Goal: Task Accomplishment & Management: Complete application form

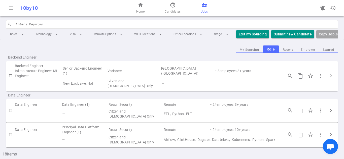
click at [36, 70] on td "Backend Engineer-Infrastructure Engineer-ML Engineer" at bounding box center [38, 70] width 47 height 15
click at [246, 75] on td "3 + years" at bounding box center [258, 70] width 42 height 15
click at [319, 77] on span "more_vert" at bounding box center [321, 76] width 6 height 6
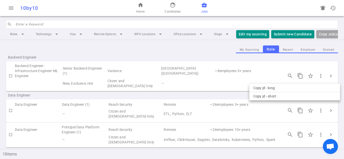
click at [201, 76] on div at bounding box center [172, 79] width 344 height 159
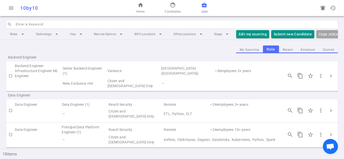
click at [10, 77] on input "checkbox" at bounding box center [10, 76] width 9 height 9
click at [30, 70] on td "Backend Engineer-Infrastructure Engineer-ML Engineer" at bounding box center [38, 70] width 47 height 15
click at [89, 79] on td "Senior Backend Engineer (1)" at bounding box center [84, 70] width 45 height 15
click at [150, 61] on div "Backend Engineer" at bounding box center [172, 57] width 332 height 8
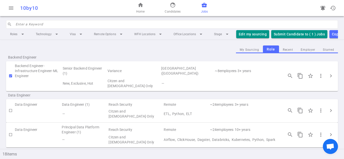
click at [202, 10] on span "Jobs" at bounding box center [204, 11] width 7 height 5
click at [13, 77] on input "checkbox" at bounding box center [10, 76] width 9 height 9
click at [96, 77] on td "Senior Backend Engineer (1)" at bounding box center [84, 70] width 45 height 15
click at [82, 87] on td "New, Exclusive, Hot" at bounding box center [84, 84] width 45 height 10
click at [74, 84] on td "New, Exclusive, Hot" at bounding box center [84, 84] width 45 height 10
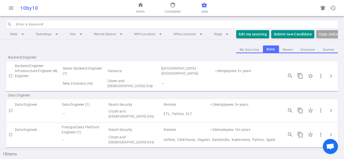
click at [46, 72] on td "Backend Engineer-Infrastructure Engineer-ML Engineer" at bounding box center [38, 70] width 47 height 15
click at [23, 67] on div "Backend Engineer-Infrastructure Engineer-ML Engineer Senior Backend Engineer (1…" at bounding box center [172, 76] width 332 height 30
click at [25, 60] on span "Backend Engineer" at bounding box center [40, 57] width 64 height 5
click at [249, 79] on td "3 + years" at bounding box center [258, 70] width 42 height 15
click at [318, 79] on span "more_vert" at bounding box center [321, 76] width 6 height 6
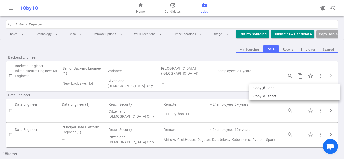
click at [331, 77] on div at bounding box center [172, 79] width 344 height 159
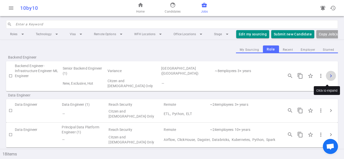
click at [328, 77] on span "chevron_right" at bounding box center [331, 76] width 6 height 6
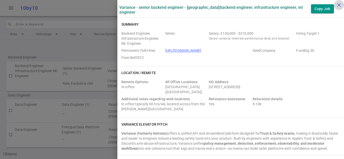
click at [336, 5] on icon "close" at bounding box center [339, 5] width 6 height 6
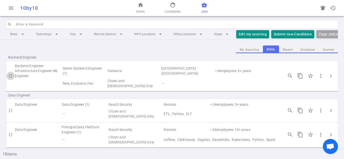
click at [9, 78] on input "checkbox" at bounding box center [10, 76] width 9 height 9
checkbox input "true"
click at [295, 34] on button "Submit Candidate to ( 1 ) Jobs" at bounding box center [299, 34] width 56 height 8
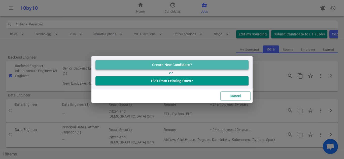
click at [184, 65] on button "Create New Candidate?" at bounding box center [171, 64] width 153 height 9
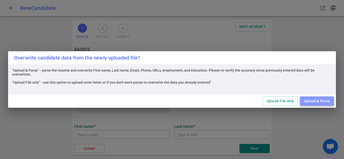
click at [309, 101] on button "Upload & Parse" at bounding box center [317, 101] width 34 height 9
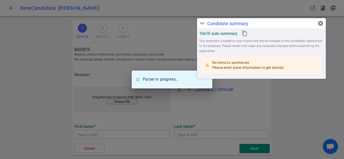
type input "[PERSON_NAME]"
type input "Masoor"
type input "[EMAIL_ADDRESS][DOMAIN_NAME]"
type input "[PHONE_NUMBER]"
type textarea "[DOMAIN_NAME]"
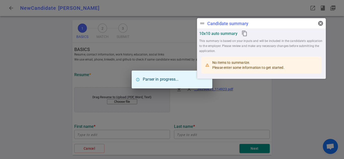
type input "Verizon Wireless At Infovision"
type textarea "LEAD AI SOFTWARE ENGINEER"
type input "9.6"
type input "[US_STATE] Institute Of Technology"
type input "Machine Learning"
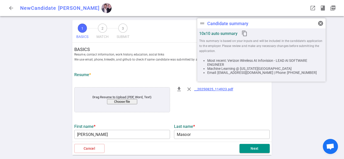
click at [287, 112] on div "1 BASICS 2 MATCH 3 SUBMIT SAVE AS DRAFT BASICS Resume, contact information, wor…" at bounding box center [172, 89] width 344 height 139
click at [301, 23] on div "drag_handle Candidate summary cancel" at bounding box center [261, 23] width 128 height 10
drag, startPoint x: 299, startPoint y: 23, endPoint x: 304, endPoint y: 24, distance: 4.3
click at [304, 24] on div "drag_handle Candidate summary cancel" at bounding box center [262, 24] width 128 height 10
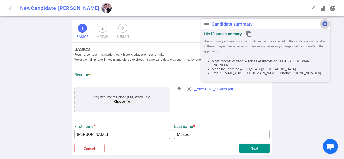
click at [323, 24] on span "cancel" at bounding box center [325, 24] width 6 height 6
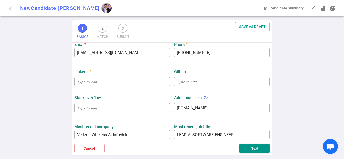
scroll to position [134, 0]
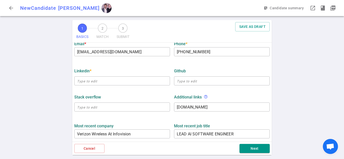
click at [93, 72] on div "LinkedIn *" at bounding box center [122, 71] width 96 height 5
click at [94, 71] on div "LinkedIn *" at bounding box center [122, 71] width 96 height 5
click at [95, 71] on div "LinkedIn *" at bounding box center [122, 71] width 96 height 5
click at [99, 83] on input "text" at bounding box center [122, 81] width 96 height 8
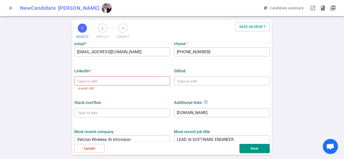
click at [102, 70] on div "LinkedIn *" at bounding box center [122, 71] width 96 height 5
click at [160, 71] on div "LinkedIn *" at bounding box center [122, 71] width 96 height 5
click at [100, 83] on input "text" at bounding box center [122, 81] width 96 height 8
paste input "[URL][DOMAIN_NAME]"
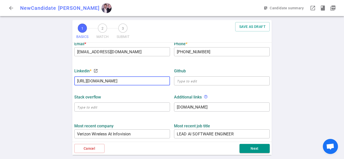
click at [103, 73] on div "LinkedIn * launch" at bounding box center [122, 71] width 96 height 5
type input "[URL][DOMAIN_NAME]"
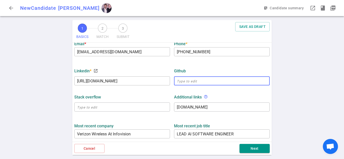
click at [190, 81] on input "text" at bounding box center [222, 81] width 96 height 8
paste input "[URL][DOMAIN_NAME]"
type input "[URL][DOMAIN_NAME]"
click at [206, 91] on div "Stack Overflow ​ Additional links help_outline [DOMAIN_NAME] x ​" at bounding box center [171, 102] width 199 height 26
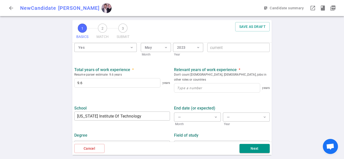
scroll to position [251, 0]
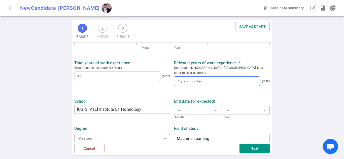
click at [234, 78] on input at bounding box center [217, 81] width 86 height 9
type input "9"
click at [249, 146] on button "Next" at bounding box center [255, 148] width 30 height 9
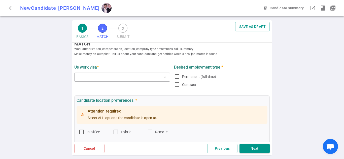
scroll to position [0, 0]
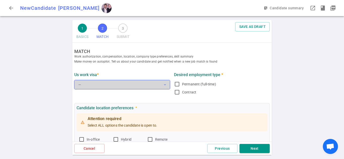
click at [150, 87] on button "— expand_more" at bounding box center [122, 84] width 96 height 9
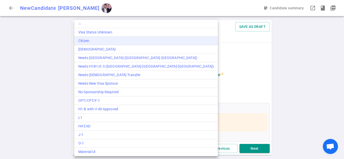
click at [94, 44] on li "Citizen" at bounding box center [146, 41] width 144 height 9
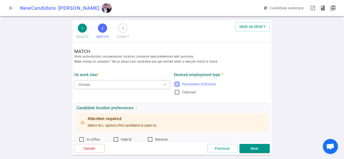
click at [176, 83] on input "Permanent (full-time)" at bounding box center [177, 84] width 6 height 6
checkbox input "true"
click at [175, 93] on input "Contract" at bounding box center [177, 92] width 6 height 6
checkbox input "true"
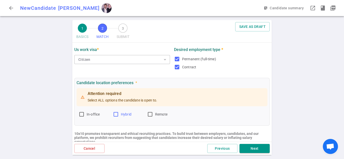
click at [116, 116] on input "Hybrid" at bounding box center [116, 115] width 6 height 6
checkbox input "true"
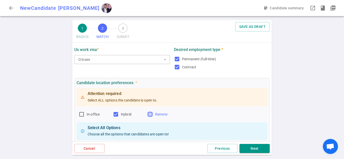
click at [151, 115] on input "Remote" at bounding box center [150, 115] width 6 height 6
checkbox input "true"
click at [81, 114] on input "In-office" at bounding box center [82, 115] width 6 height 6
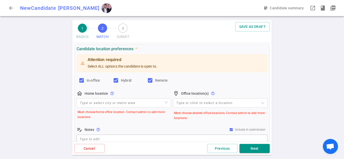
scroll to position [50, 0]
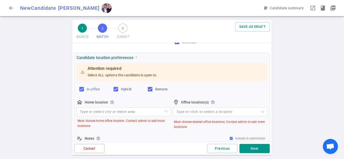
click at [83, 89] on input "In-office" at bounding box center [82, 89] width 6 height 6
checkbox input "false"
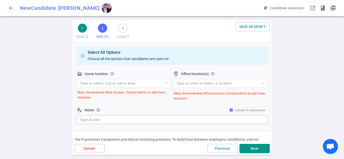
scroll to position [76, 0]
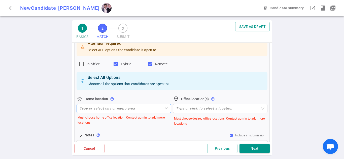
click at [156, 109] on input "search" at bounding box center [124, 109] width 88 height 9
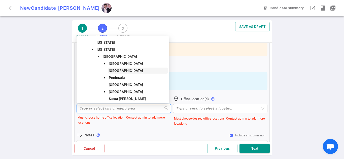
scroll to position [0, 0]
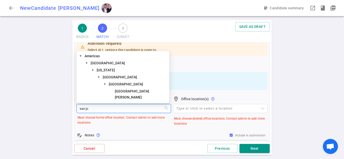
type input "san [PERSON_NAME]"
click at [125, 96] on span "[GEOGRAPHIC_DATA][PERSON_NAME]" at bounding box center [132, 94] width 34 height 10
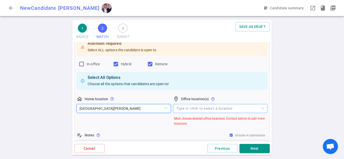
click at [195, 109] on div at bounding box center [217, 109] width 87 height 4
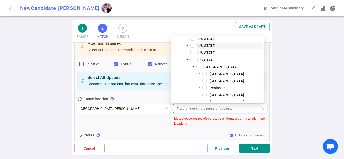
scroll to position [25, 0]
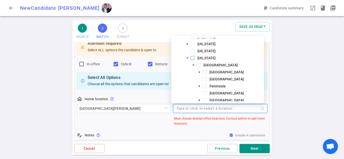
click at [193, 57] on span at bounding box center [192, 58] width 4 height 4
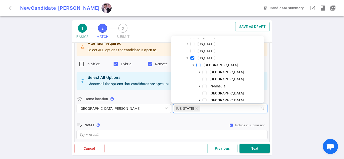
click at [198, 63] on span at bounding box center [198, 65] width 4 height 4
click at [194, 58] on span at bounding box center [192, 58] width 4 height 4
click at [298, 102] on div "1 BASICS 2 MATCH 3 SUBMIT SAVE AS DRAFT MATCH Work authorization, compensation,…" at bounding box center [172, 89] width 344 height 139
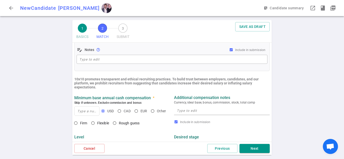
scroll to position [176, 0]
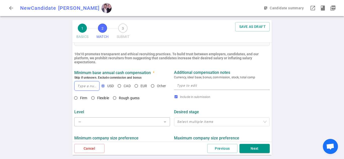
click at [87, 87] on input at bounding box center [87, 86] width 25 height 9
click at [134, 70] on div "Minimum base annual cash compensation * Skip if unknown. Exclude commission and…" at bounding box center [171, 80] width 199 height 28
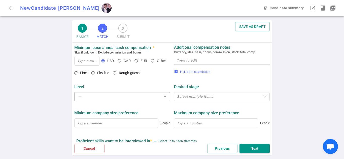
click at [174, 73] on input "Include in submission" at bounding box center [176, 72] width 4 height 4
click at [174, 72] on input "Include in submission" at bounding box center [176, 72] width 4 height 4
checkbox input "true"
click at [94, 74] on input "Flexible" at bounding box center [93, 73] width 9 height 9
radio input "true"
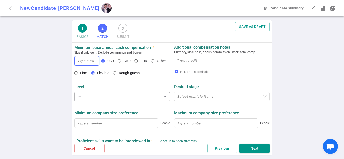
click at [86, 61] on input at bounding box center [87, 60] width 25 height 9
type input "165,000"
click at [46, 79] on div "1 BASICS 2 MATCH 3 SUBMIT SAVE AS DRAFT MATCH Work authorization, compensation,…" at bounding box center [172, 89] width 344 height 139
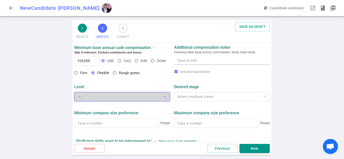
click at [144, 99] on button "— expand_more" at bounding box center [122, 96] width 96 height 9
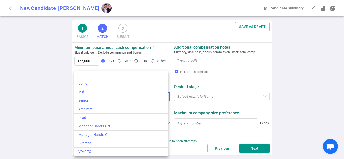
click at [40, 105] on div at bounding box center [172, 79] width 344 height 159
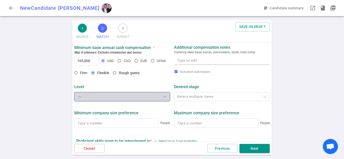
click at [135, 98] on button "— expand_more" at bounding box center [122, 96] width 96 height 9
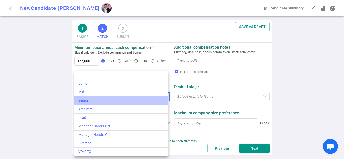
click at [134, 100] on div "Senior" at bounding box center [121, 100] width 86 height 5
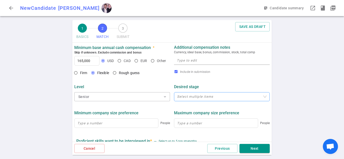
click at [214, 97] on div at bounding box center [219, 97] width 88 height 4
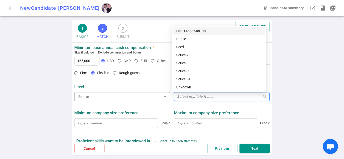
click at [208, 106] on div "Minimum company size preference People Maximum company size preference People" at bounding box center [171, 118] width 199 height 27
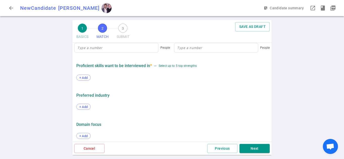
scroll to position [281, 0]
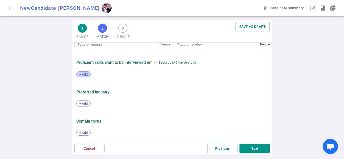
click at [84, 75] on span "+ Add" at bounding box center [84, 75] width 12 height 4
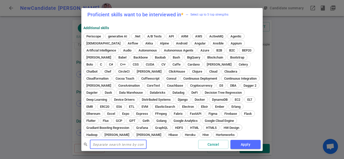
paste input "[URL][DOMAIN_NAME]"
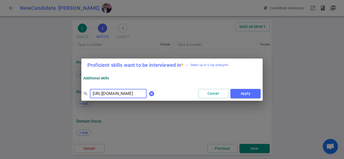
type input "[URL][DOMAIN_NAME]"
click at [149, 94] on span "cancel" at bounding box center [152, 94] width 6 height 6
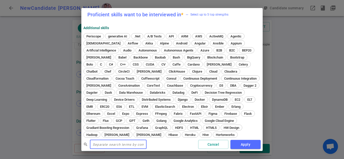
click at [99, 144] on input "text" at bounding box center [118, 145] width 57 height 8
paste input "• [GEOGRAPHIC_DATA] • React • Javascript • Ruby • Rails • Redux • MongoDB • Exp…"
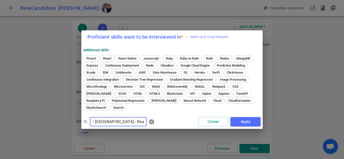
scroll to position [0, 767]
type input "• [GEOGRAPHIC_DATA] • React • Javascript • Ruby • Rails • Redux • MongoDB • Exp…"
click at [105, 57] on span "React" at bounding box center [107, 59] width 12 height 4
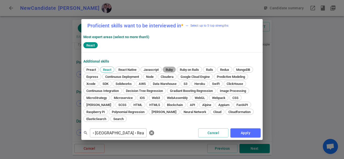
click at [169, 68] on span "Ruby" at bounding box center [169, 70] width 11 height 4
click at [149, 133] on span "cancel" at bounding box center [152, 133] width 6 height 6
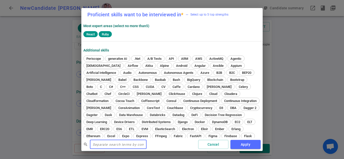
click at [103, 143] on input "text" at bounding box center [118, 145] width 57 height 8
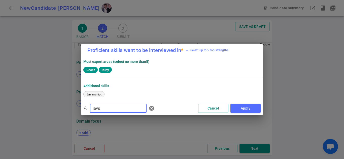
click at [95, 95] on span "Javascript" at bounding box center [94, 95] width 19 height 4
click at [115, 108] on input "javs" at bounding box center [118, 109] width 57 height 8
paste input "Rail"
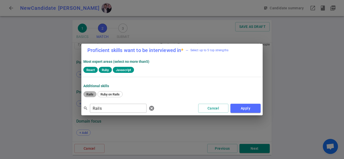
click at [87, 94] on span "Rails" at bounding box center [90, 95] width 11 height 4
click at [99, 110] on input "Rails" at bounding box center [118, 109] width 57 height 8
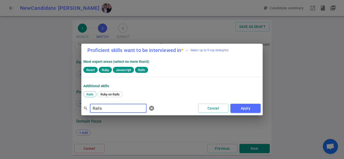
click at [99, 110] on input "Rails" at bounding box center [118, 109] width 57 height 8
paste input "edux"
click at [87, 95] on span "Redux" at bounding box center [91, 95] width 13 height 4
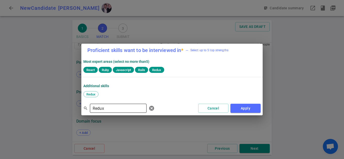
click at [109, 108] on input "Redux" at bounding box center [118, 109] width 57 height 8
paste input "MongoDB"
click at [91, 96] on div "MongoDB" at bounding box center [93, 94] width 20 height 6
click at [128, 109] on input "MongoDB" at bounding box center [118, 109] width 57 height 8
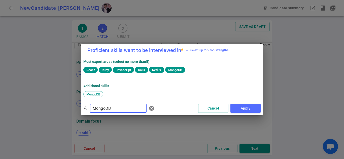
click at [128, 109] on input "MongoDB" at bounding box center [118, 109] width 57 height 8
paste input "Express"
click at [92, 93] on span "Express" at bounding box center [92, 95] width 15 height 4
click at [120, 108] on input "Express" at bounding box center [118, 109] width 57 height 8
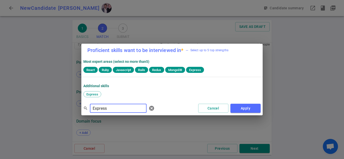
paste input "Node"
click at [132, 93] on span "Node" at bounding box center [130, 95] width 11 height 4
click at [102, 108] on input "Node" at bounding box center [118, 109] width 57 height 8
paste input "Github"
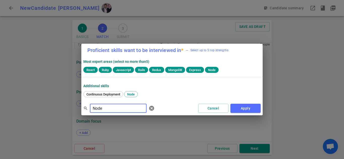
type input "Github"
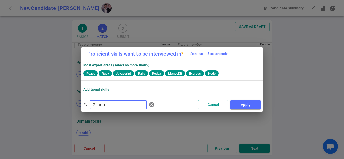
click at [108, 106] on input "Github" at bounding box center [118, 105] width 57 height 8
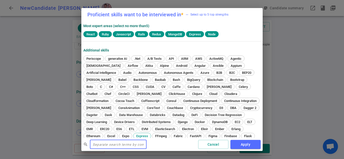
paste input "JBuilder"
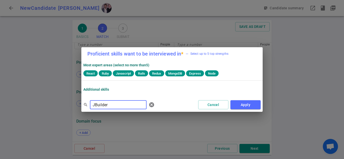
click at [111, 106] on input "JBuilder" at bounding box center [118, 105] width 57 height 8
paste input "Chrome SDK"
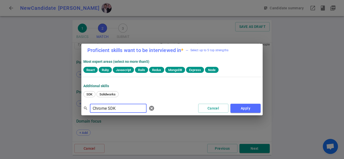
click at [118, 108] on input "Chrome SDK" at bounding box center [118, 109] width 57 height 8
click at [130, 110] on input "Chrome SDK" at bounding box center [118, 109] width 57 height 8
paste input "Whisper"
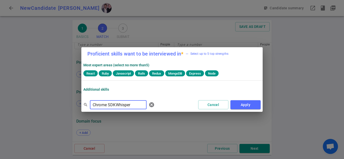
drag, startPoint x: 117, startPoint y: 105, endPoint x: 84, endPoint y: 107, distance: 33.1
click at [84, 107] on div "search Chrome SDKWhisper ​ cancel" at bounding box center [119, 105] width 73 height 10
click at [116, 106] on input "Whisper" at bounding box center [118, 105] width 57 height 8
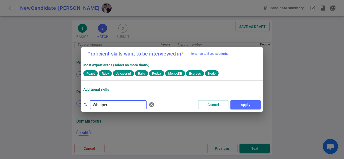
paste input "AWS"
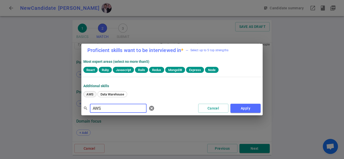
click at [89, 95] on span "AWS" at bounding box center [90, 95] width 11 height 4
click at [111, 110] on input "AWS" at bounding box center [118, 109] width 57 height 8
paste input "Heroku"
click at [91, 95] on span "Heroku" at bounding box center [92, 95] width 14 height 4
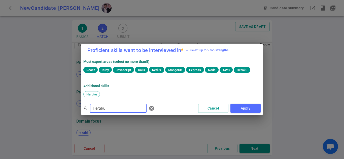
click at [122, 107] on input "Heroku" at bounding box center [118, 109] width 57 height 8
paste input "Swift"
click at [91, 95] on span "Swift" at bounding box center [90, 95] width 11 height 4
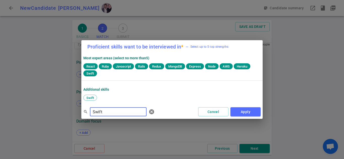
click at [92, 111] on input "Swift" at bounding box center [118, 112] width 57 height 8
paste input "Xcode"
click at [93, 98] on span "Xcode" at bounding box center [91, 98] width 13 height 4
click at [100, 111] on input "Xcode" at bounding box center [118, 112] width 57 height 8
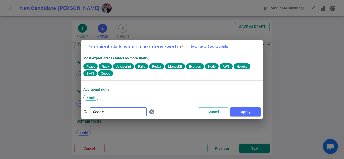
click at [100, 111] on input "Xcode" at bounding box center [118, 112] width 57 height 8
paste input "iOS"
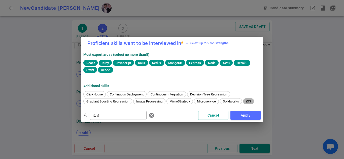
click at [248, 102] on span "iOS" at bounding box center [248, 102] width 9 height 4
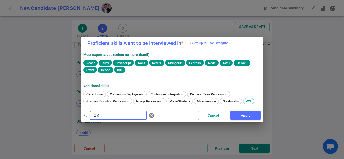
click at [126, 116] on input "iOS" at bounding box center [118, 116] width 57 height 8
paste input "CS"
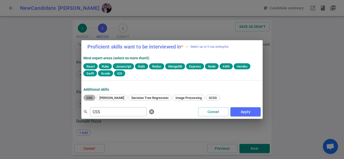
click at [92, 100] on div "CSS" at bounding box center [89, 98] width 12 height 6
click at [114, 114] on input "CSS" at bounding box center [118, 112] width 57 height 8
click at [125, 114] on input "CSS" at bounding box center [118, 112] width 57 height 8
paste input "HTML"
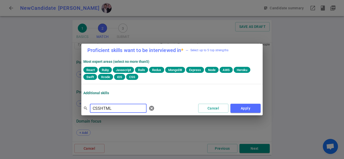
drag, startPoint x: 101, startPoint y: 107, endPoint x: 78, endPoint y: 108, distance: 22.4
click at [78, 108] on div "Proficient skills want to be interviewed in * — Select up to 5 top strengths Mo…" at bounding box center [172, 79] width 344 height 159
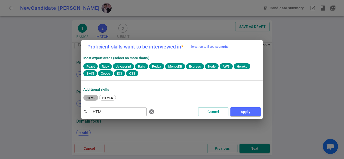
click at [92, 99] on span "HTML" at bounding box center [91, 98] width 12 height 4
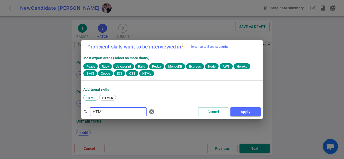
click at [127, 112] on input "HTML" at bounding box center [118, 112] width 57 height 8
paste input "QuickNode"
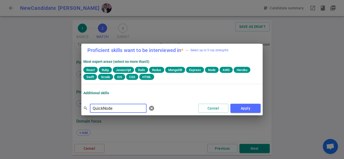
click at [117, 108] on input "QuickNode" at bounding box center [118, 109] width 57 height 8
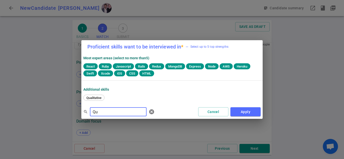
type input "Q"
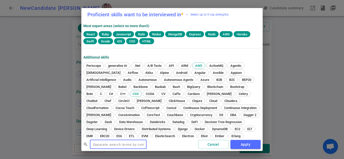
paste input "[GEOGRAPHIC_DATA]"
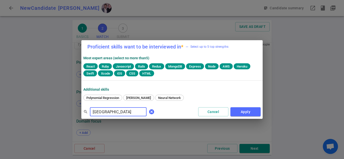
type input "[GEOGRAPHIC_DATA]"
click at [149, 112] on span "cancel" at bounding box center [152, 112] width 6 height 6
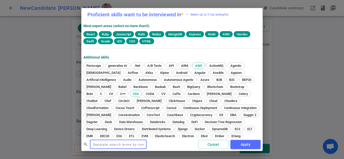
click at [122, 144] on input "text" at bounding box center [118, 145] width 57 height 8
paste input "Putty"
type input "Putty"
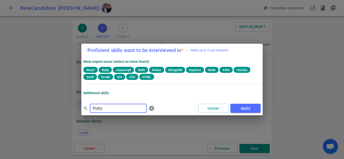
click at [103, 112] on input "Putty" at bounding box center [118, 109] width 57 height 8
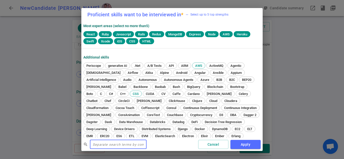
paste input "Python"
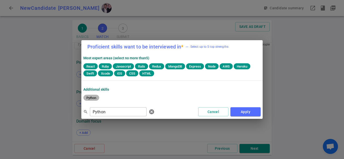
drag, startPoint x: 98, startPoint y: 96, endPoint x: 105, endPoint y: 98, distance: 6.5
click at [98, 97] on span "Python" at bounding box center [91, 98] width 13 height 4
click at [124, 112] on input "Python" at bounding box center [118, 112] width 57 height 8
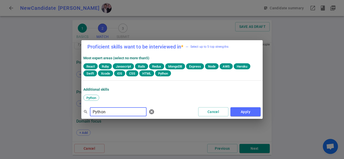
click at [124, 112] on input "Python" at bounding box center [118, 112] width 57 height 8
paste input "Azure"
click at [94, 99] on span "Azure" at bounding box center [91, 98] width 12 height 4
click at [126, 112] on input "Azure" at bounding box center [118, 112] width 57 height 8
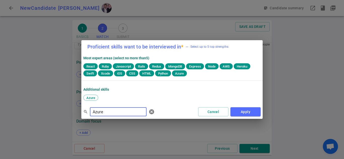
paste input "CosmosDB"
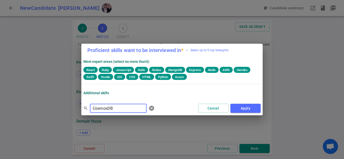
click at [124, 112] on input "CosmosDB" at bounding box center [118, 109] width 57 height 8
click at [128, 112] on input "CosmosDB" at bounding box center [118, 109] width 57 height 8
paste input "SQL"
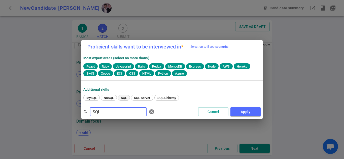
type input "SQL"
click at [124, 98] on span "SQL" at bounding box center [124, 98] width 10 height 4
click at [149, 110] on span "cancel" at bounding box center [152, 112] width 6 height 6
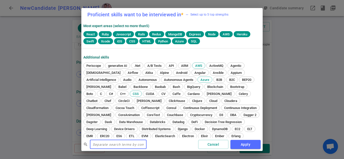
click at [106, 144] on input "text" at bounding box center [118, 145] width 57 height 8
paste input "Ownership"
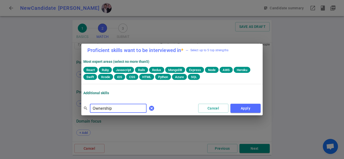
type input "Ownership"
click at [149, 108] on button "cancel" at bounding box center [152, 109] width 10 height 10
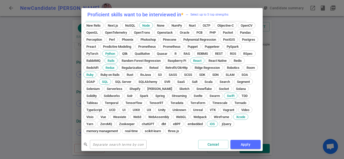
scroll to position [202, 0]
click at [244, 144] on button "Apply" at bounding box center [245, 144] width 30 height 9
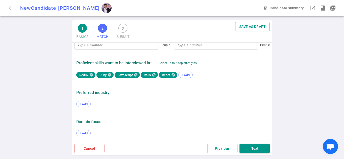
scroll to position [281, 0]
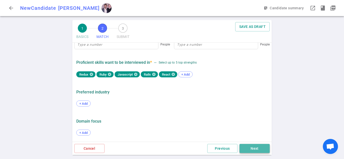
click at [258, 146] on button "Next" at bounding box center [255, 148] width 30 height 9
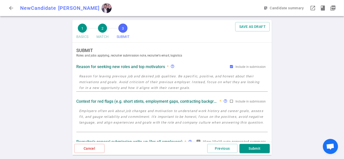
scroll to position [0, 0]
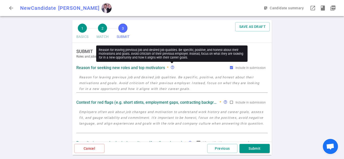
click at [173, 67] on icon "help_outline" at bounding box center [173, 67] width 4 height 4
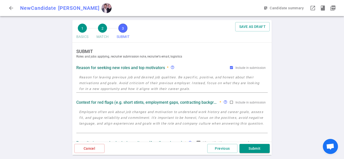
click at [88, 114] on textarea at bounding box center [172, 120] width 186 height 23
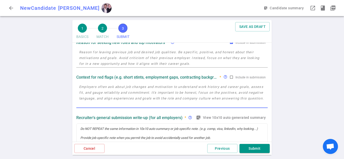
scroll to position [50, 0]
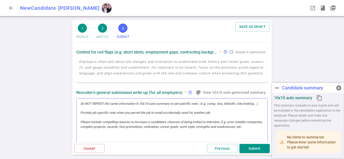
click at [96, 110] on div at bounding box center [172, 122] width 191 height 47
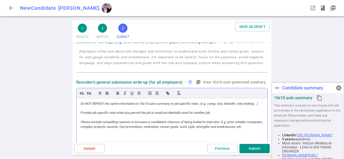
click at [97, 107] on div at bounding box center [172, 122] width 191 height 47
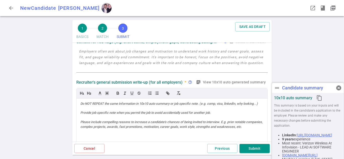
click at [39, 107] on div "1 BASICS 2 MATCH 3 SUBMIT SAVE AS DRAFT SUBMIT Roles and jobs applying, recruit…" at bounding box center [172, 89] width 344 height 139
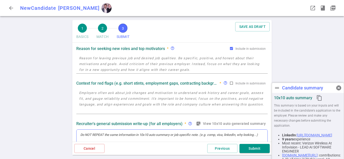
scroll to position [10, 0]
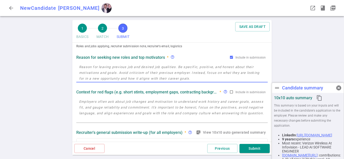
click at [145, 77] on textarea at bounding box center [172, 72] width 186 height 17
paste textarea "Open to greater opportunities where he can have meaningful impact. - Highly mot…"
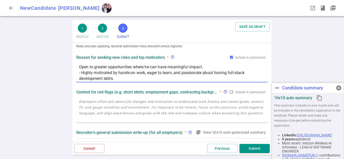
click at [81, 71] on textarea "Open to greater opportunities where he can have meaningful impact. - Highly mot…" at bounding box center [172, 72] width 186 height 17
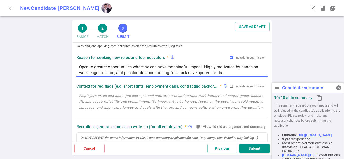
click at [210, 67] on textarea "Open to greater opportunities where he can have meaningful impact. Highly motiv…" at bounding box center [172, 70] width 186 height 12
click at [178, 65] on textarea "Open to greater opportunities where he can have meaningful impact and highly mo…" at bounding box center [172, 70] width 186 height 12
click at [82, 66] on textarea "Open to greater opportunities where he can have a meaningful impact and highly …" at bounding box center [172, 70] width 186 height 12
type textarea "He is open to greater opportunities where he can have a meaningful impact and h…"
click at [158, 98] on textarea at bounding box center [172, 104] width 186 height 23
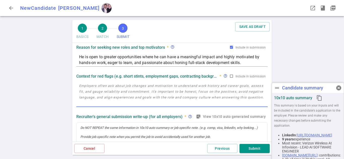
scroll to position [11, 0]
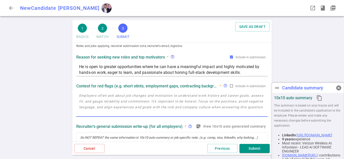
click at [189, 99] on textarea at bounding box center [172, 104] width 186 height 23
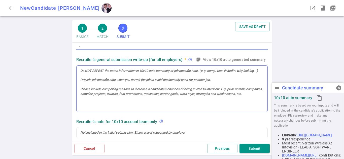
type textarea "."
click at [172, 93] on div at bounding box center [172, 89] width 191 height 47
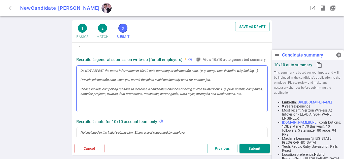
scroll to position [72, 0]
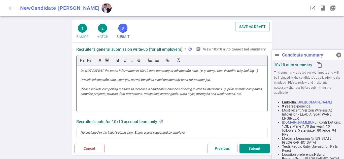
click at [181, 78] on div at bounding box center [172, 89] width 191 height 47
drag, startPoint x: 152, startPoint y: 105, endPoint x: 89, endPoint y: 71, distance: 71.2
click at [89, 71] on div at bounding box center [172, 89] width 191 height 47
click at [89, 71] on div at bounding box center [171, 71] width 183 height 5
click at [83, 72] on div at bounding box center [171, 71] width 183 height 5
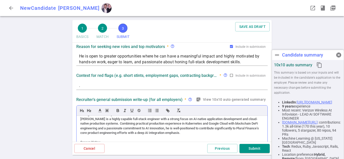
scroll to position [0, 0]
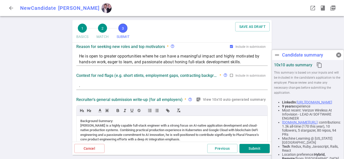
click at [46, 121] on div "1 BASICS 2 MATCH 3 SUBMIT SAVE AS DRAFT SUBMIT Roles and jobs applying, recruit…" at bounding box center [172, 89] width 344 height 139
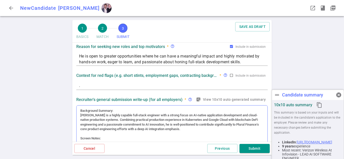
scroll to position [31, 0]
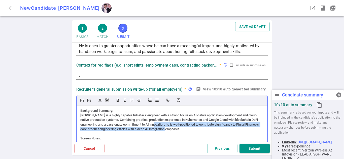
drag, startPoint x: 200, startPoint y: 130, endPoint x: 168, endPoint y: 125, distance: 32.3
click at [168, 125] on div "[PERSON_NAME] is a highly capable full-stack engineer with a strong focus on AI…" at bounding box center [171, 122] width 183 height 19
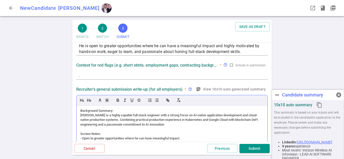
click at [150, 126] on div "[PERSON_NAME] is a highly capable full-stack engineer with a strong focus on AI…" at bounding box center [171, 120] width 183 height 14
click at [176, 125] on div "[PERSON_NAME] is a highly capable full-stack engineer with a strong focus on AI…" at bounding box center [171, 120] width 183 height 14
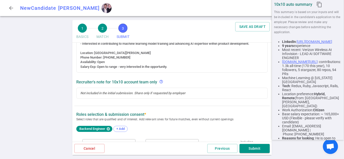
scroll to position [157, 0]
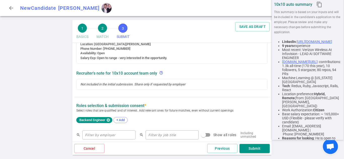
click at [143, 102] on div "SUBMIT Roles and jobs applying, recruiter submission note, recruiter's email, l…" at bounding box center [171, 84] width 199 height 398
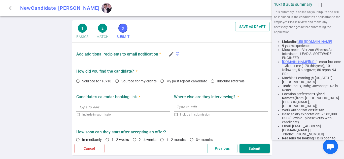
scroll to position [289, 0]
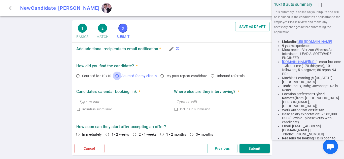
click at [117, 76] on input "Sourced for my clients" at bounding box center [117, 76] width 9 height 9
radio input "true"
click at [19, 80] on div "1 BASICS 2 MATCH 3 SUBMIT SAVE AS DRAFT SUBMIT Roles and jobs applying, recruit…" at bounding box center [172, 89] width 344 height 139
click at [189, 103] on textarea at bounding box center [221, 102] width 88 height 6
click at [150, 101] on input "text" at bounding box center [123, 102] width 94 height 8
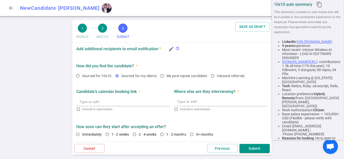
click at [134, 93] on strong "Candidate's calendar booking link" at bounding box center [106, 91] width 60 height 5
click at [128, 100] on input "text" at bounding box center [123, 102] width 94 height 8
click at [112, 105] on input "text" at bounding box center [123, 102] width 94 height 8
type input "Please contact direclty"
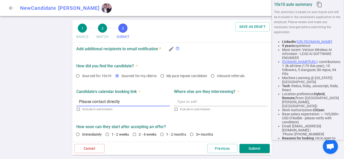
click at [195, 102] on textarea at bounding box center [221, 102] width 88 height 6
checkbox input "true"
type input "[URL] contact direclty"
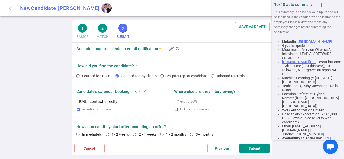
click at [214, 102] on textarea at bounding box center [221, 102] width 88 height 6
click at [195, 101] on textarea at bounding box center [221, 102] width 88 height 6
click at [187, 102] on textarea at bounding box center [221, 102] width 88 height 6
click at [182, 103] on textarea at bounding box center [221, 102] width 88 height 6
type textarea "T"
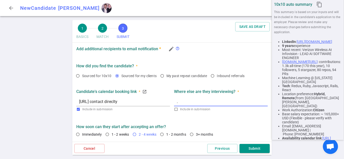
type textarea "."
click at [136, 134] on input "2 - 4 weeks" at bounding box center [134, 134] width 9 height 9
radio input "true"
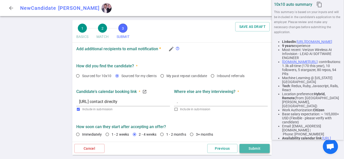
click at [250, 148] on button "Submit" at bounding box center [255, 148] width 30 height 9
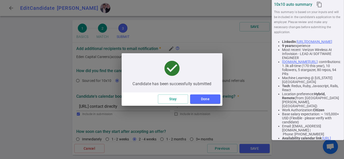
type textarea "He is open to greater opportunities where he can have a meaningful impact and h…"
click at [212, 98] on button "Done" at bounding box center [205, 99] width 30 height 9
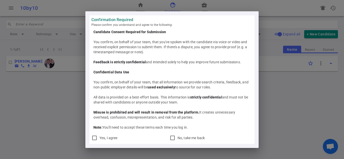
click at [149, 98] on div "All data is provided on a best-effort basis. This information is strictly confi…" at bounding box center [171, 100] width 157 height 10
click at [95, 139] on input "Yes, I agree" at bounding box center [94, 138] width 6 height 6
checkbox input "true"
